Goal: Information Seeking & Learning: Learn about a topic

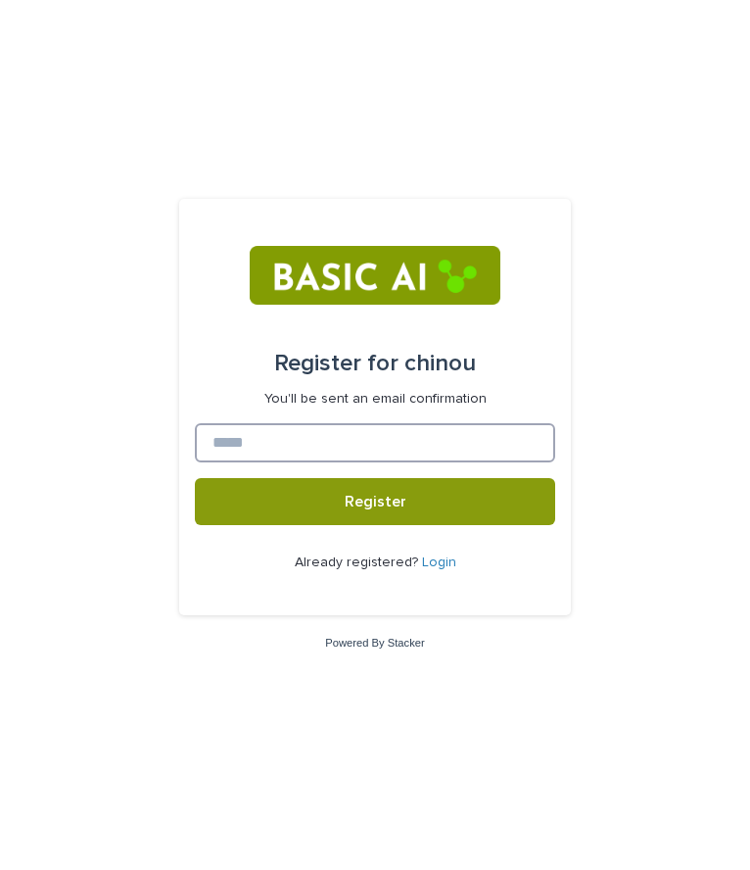
click at [248, 444] on input at bounding box center [375, 442] width 360 height 39
type input "**********"
click at [436, 558] on link "Login" at bounding box center [439, 562] width 34 height 14
click at [401, 447] on input at bounding box center [375, 442] width 360 height 39
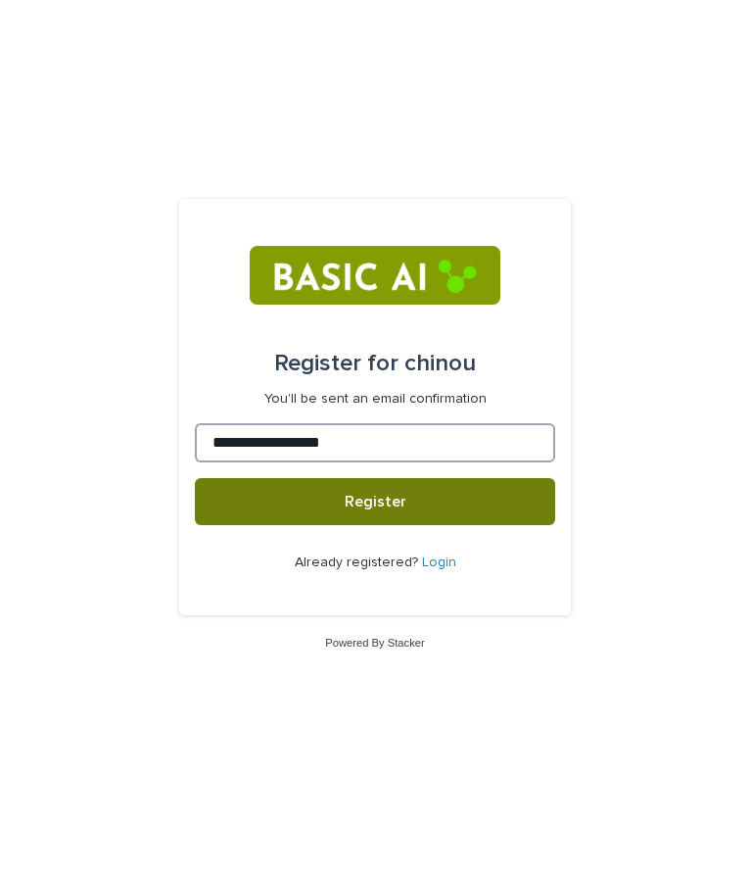
type input "**********"
click at [396, 482] on button "Register" at bounding box center [375, 501] width 360 height 47
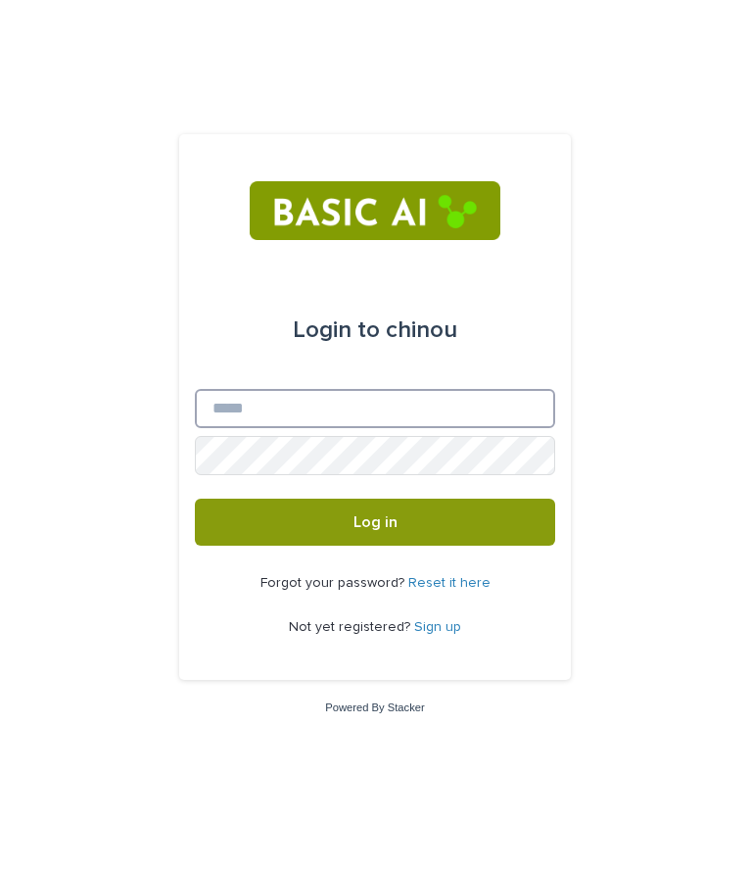
click at [253, 416] on input "Email" at bounding box center [375, 408] width 360 height 39
type input "**********"
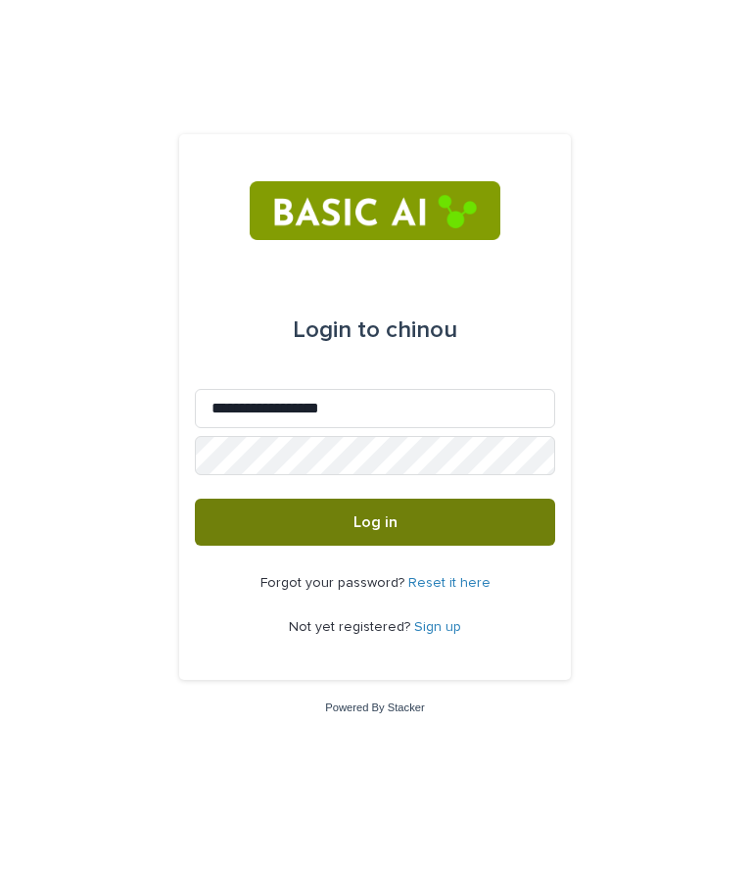
click at [338, 529] on button "Log in" at bounding box center [375, 522] width 360 height 47
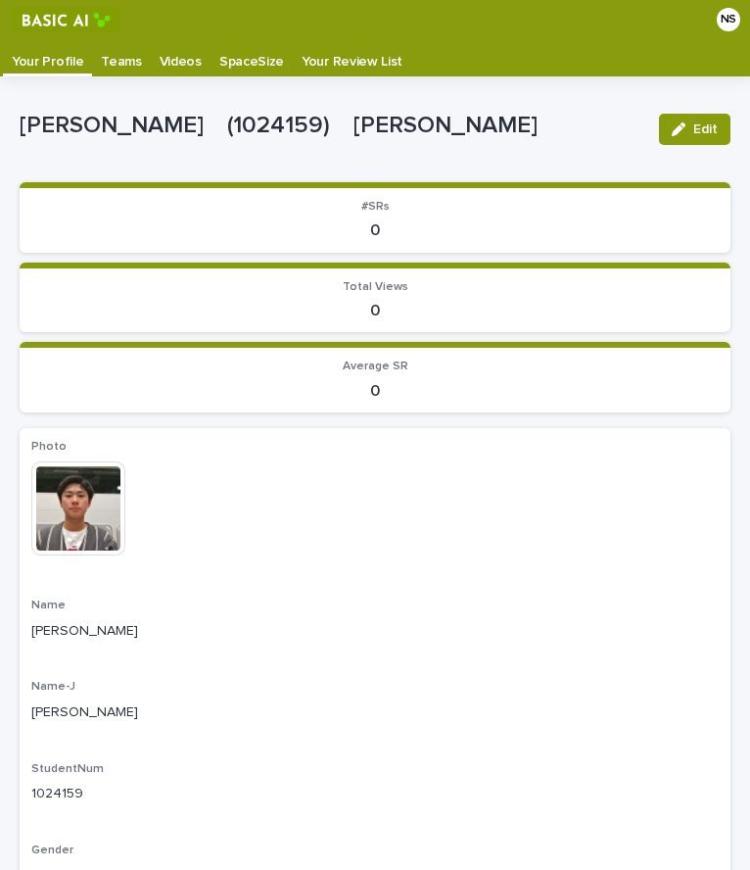
click at [107, 71] on link "Teams" at bounding box center [121, 57] width 58 height 37
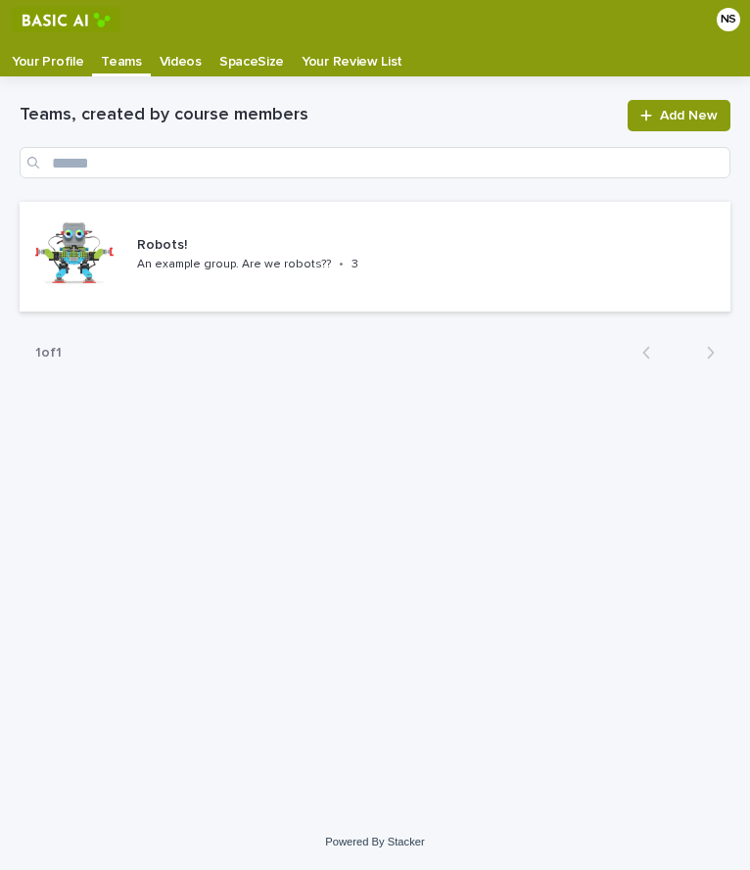
click at [171, 61] on p "Videos" at bounding box center [181, 54] width 42 height 31
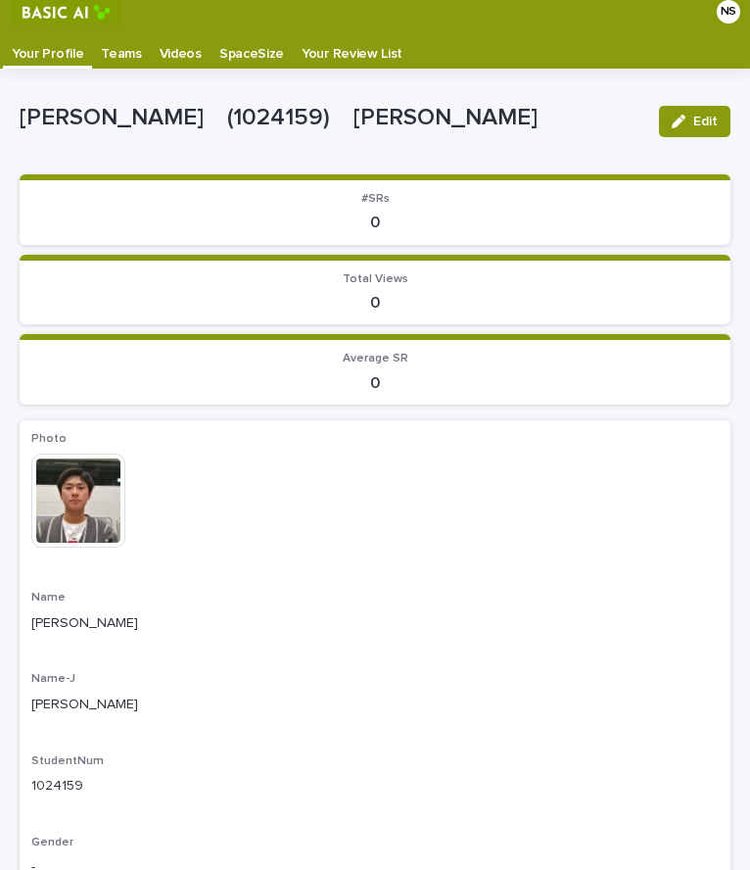
scroll to position [9, 0]
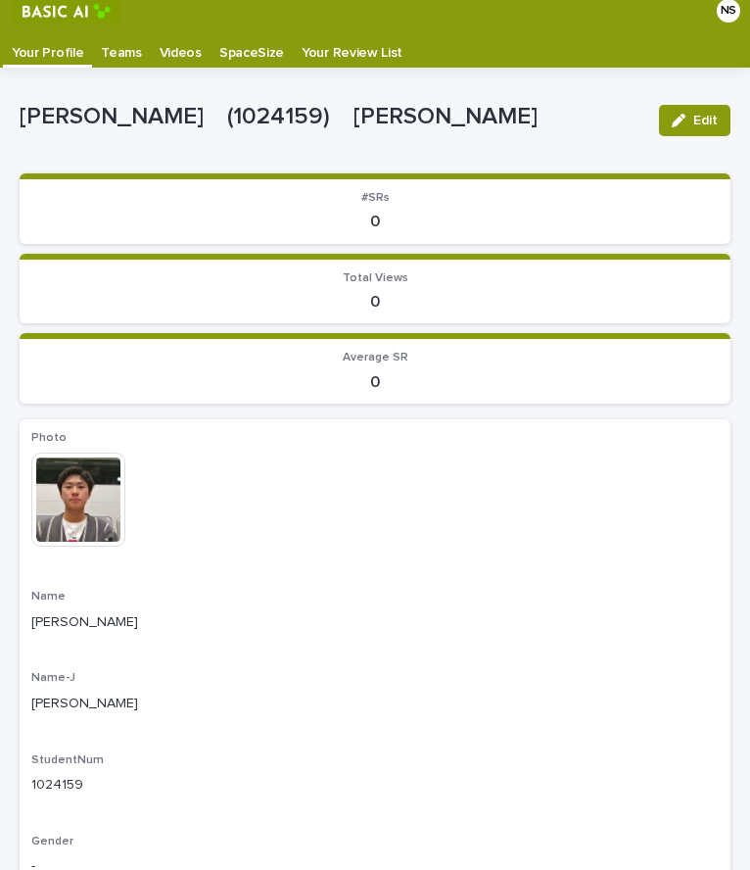
click at [167, 66] on link "Videos" at bounding box center [181, 48] width 60 height 37
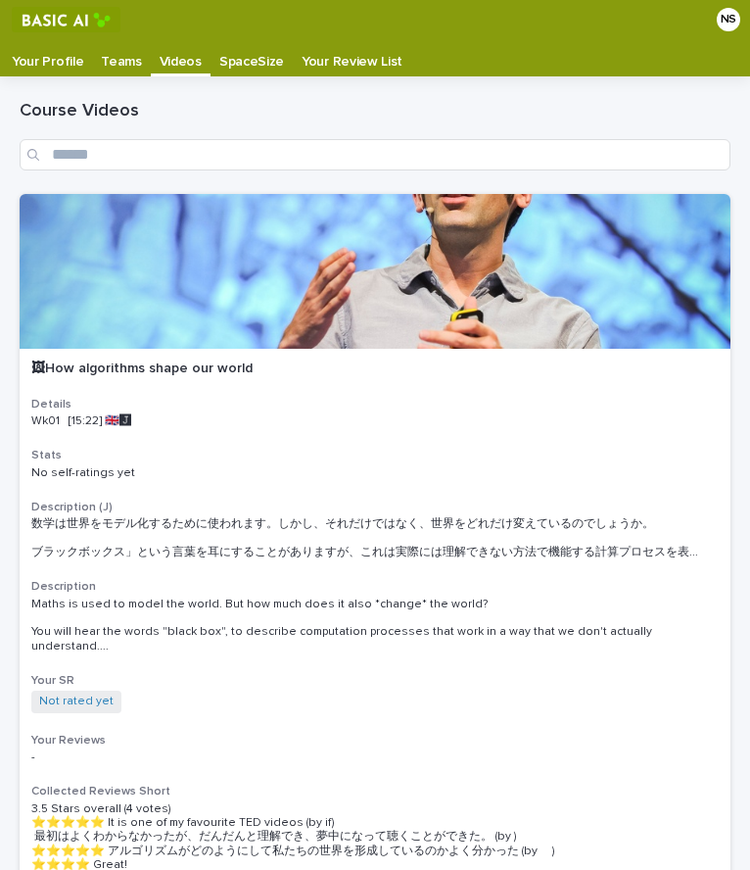
click at [57, 57] on p "Your Profile" at bounding box center [47, 54] width 71 height 31
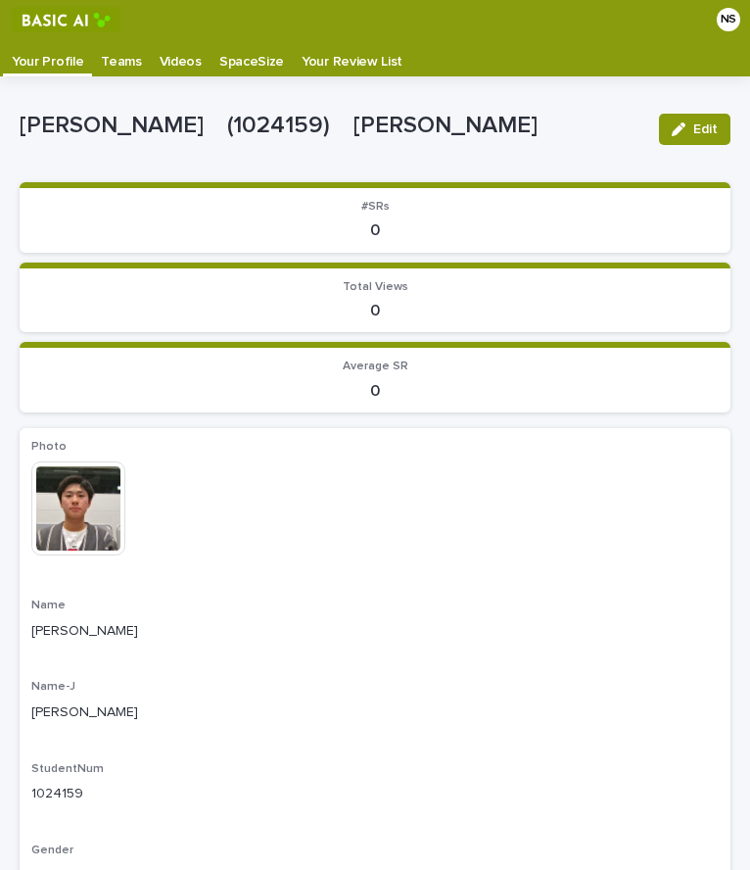
click at [167, 60] on p "Videos" at bounding box center [181, 54] width 42 height 31
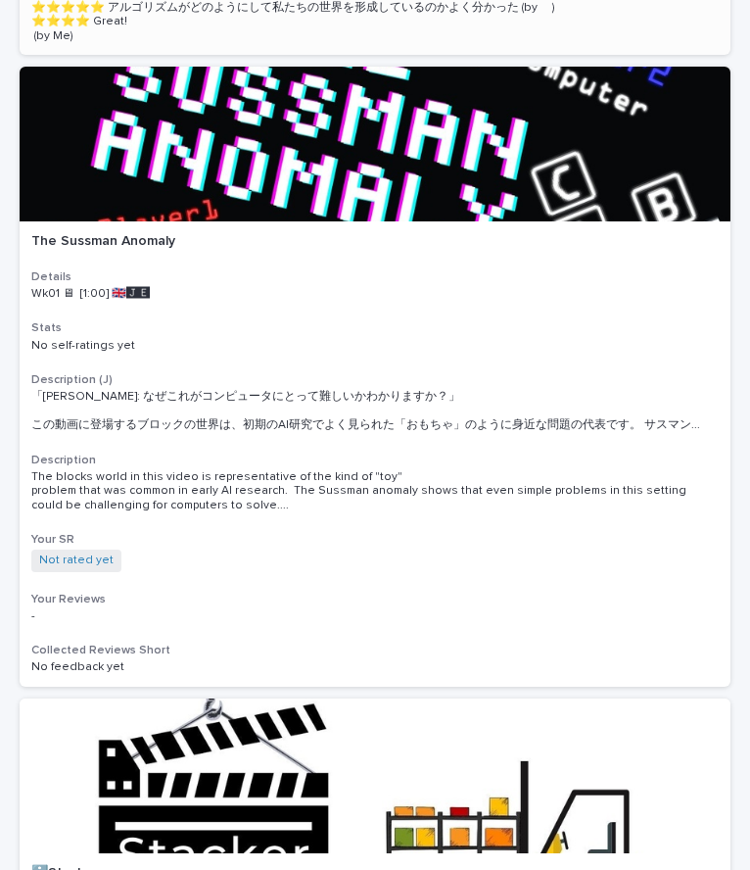
scroll to position [1033, 0]
